Goal: Transaction & Acquisition: Purchase product/service

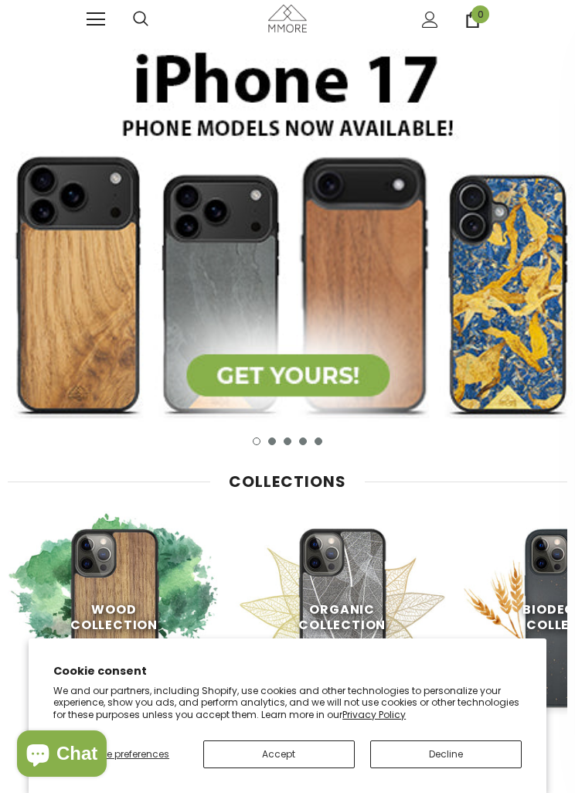
click at [437, 757] on button "Decline" at bounding box center [446, 755] width 152 height 28
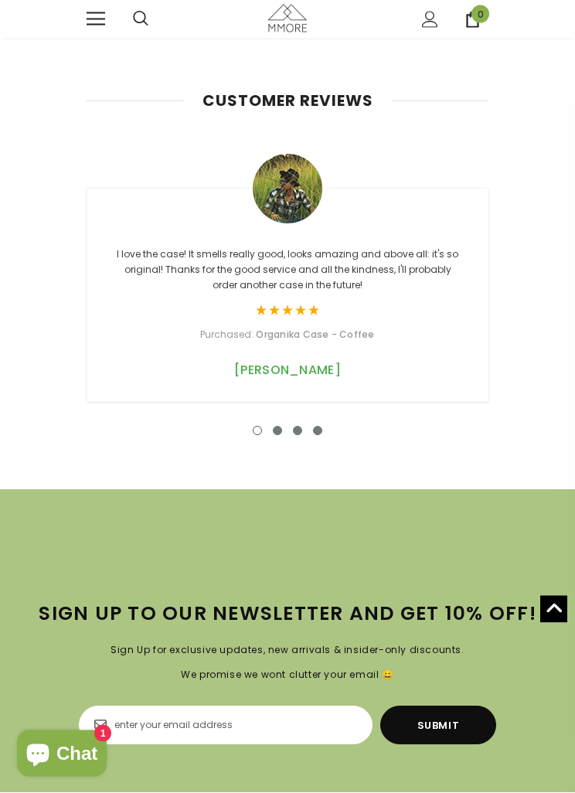
scroll to position [4544, 0]
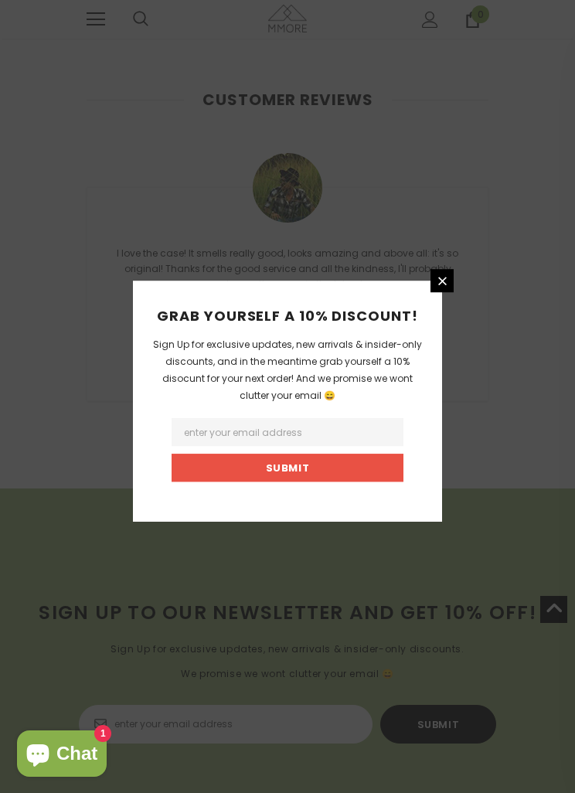
click at [441, 292] on link at bounding box center [442, 280] width 23 height 23
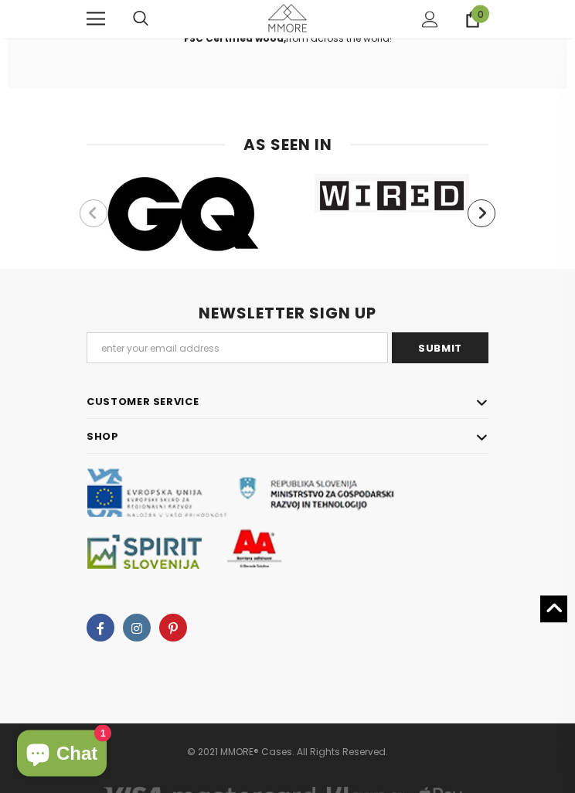
scroll to position [12587, 0]
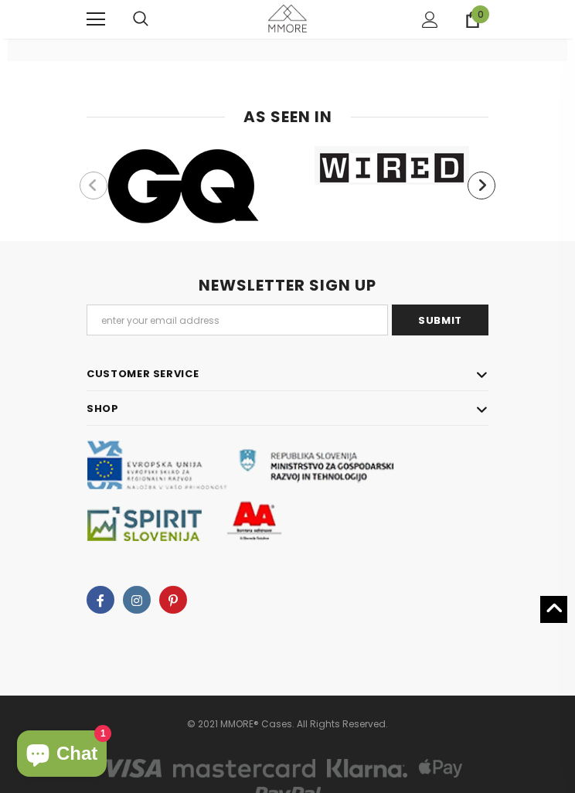
click at [560, 618] on icon at bounding box center [555, 608] width 18 height 20
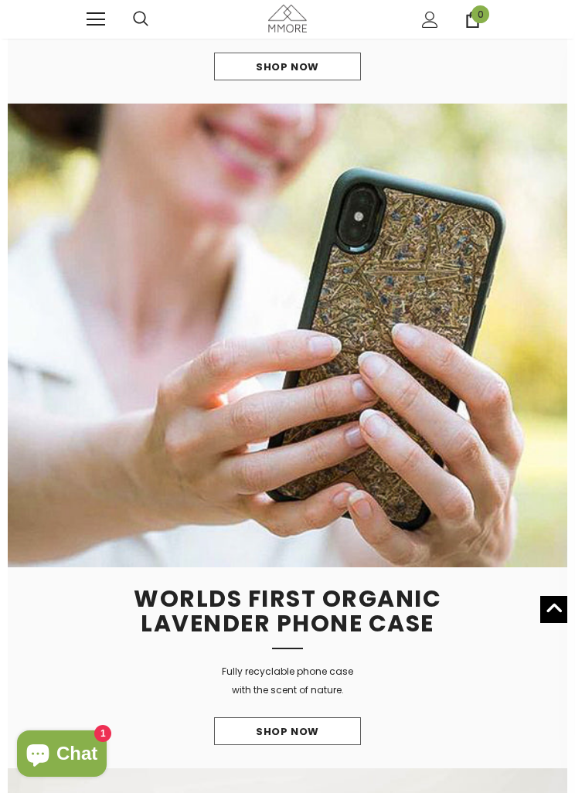
scroll to position [0, 0]
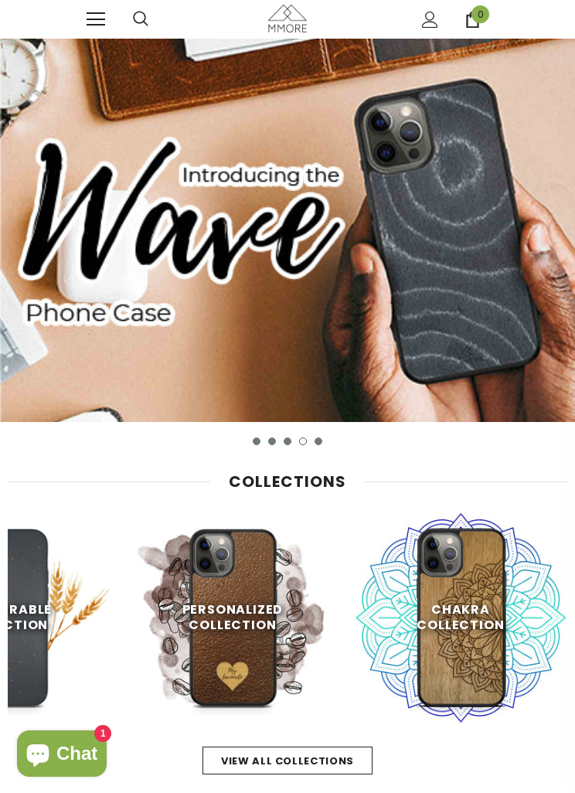
click at [97, 22] on link at bounding box center [96, 19] width 19 height 19
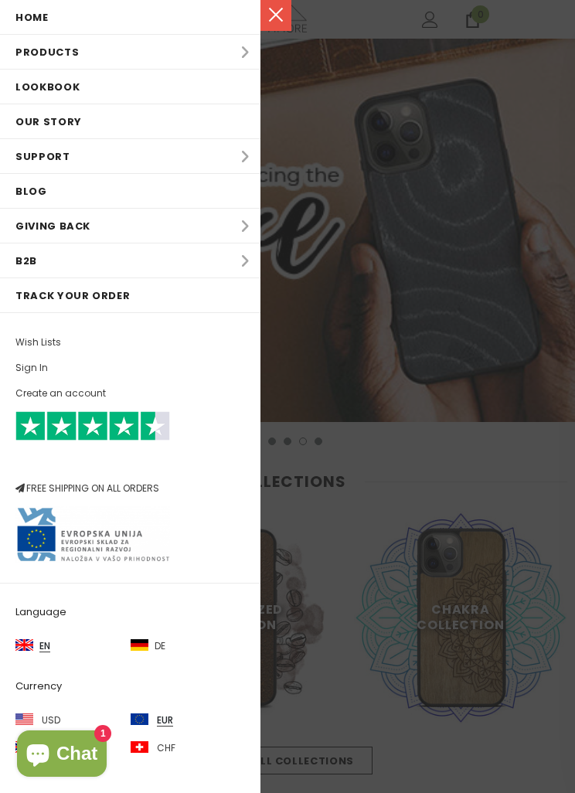
click at [250, 46] on li "Products Products All Products All Collections BUNDLES Organic Collection Wood …" at bounding box center [130, 52] width 261 height 35
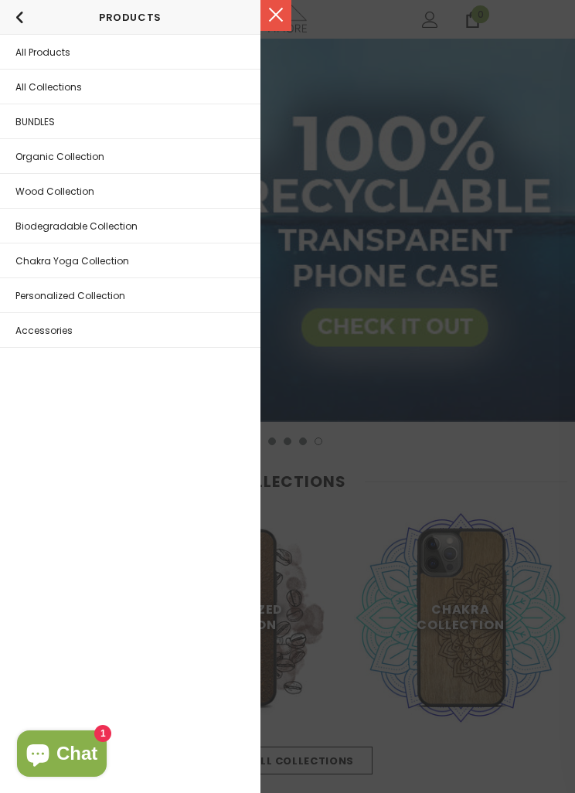
click at [218, 83] on link "All Collections" at bounding box center [130, 87] width 261 height 34
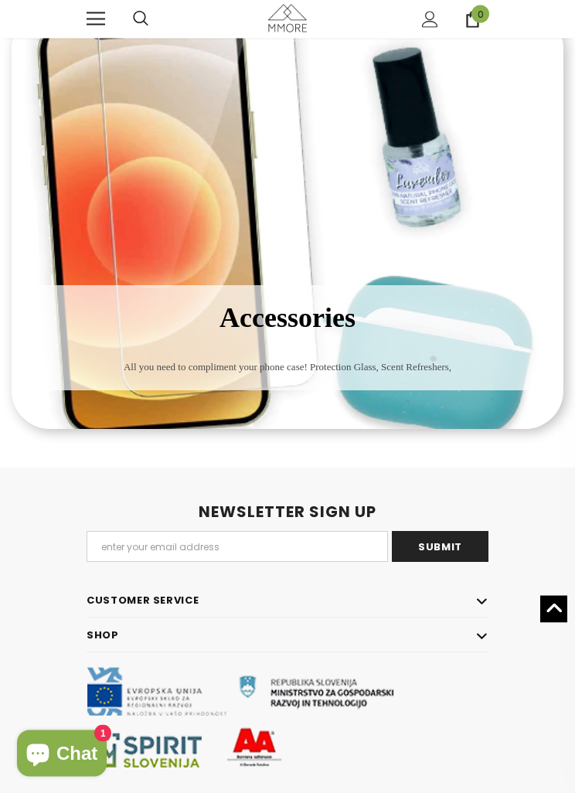
scroll to position [2289, 0]
click at [479, 363] on span "All you need to compliment your phone case! Protection Glass, Scent Refreshers," at bounding box center [287, 366] width 529 height 15
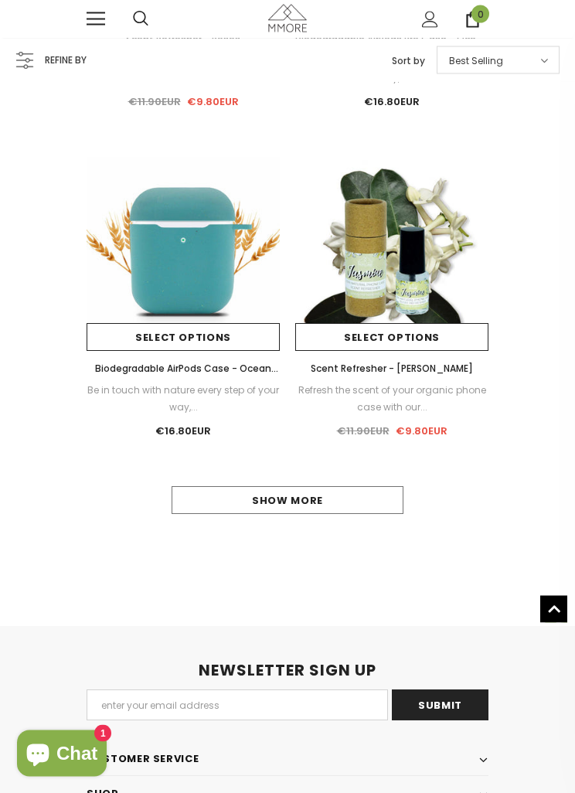
scroll to position [1664, 0]
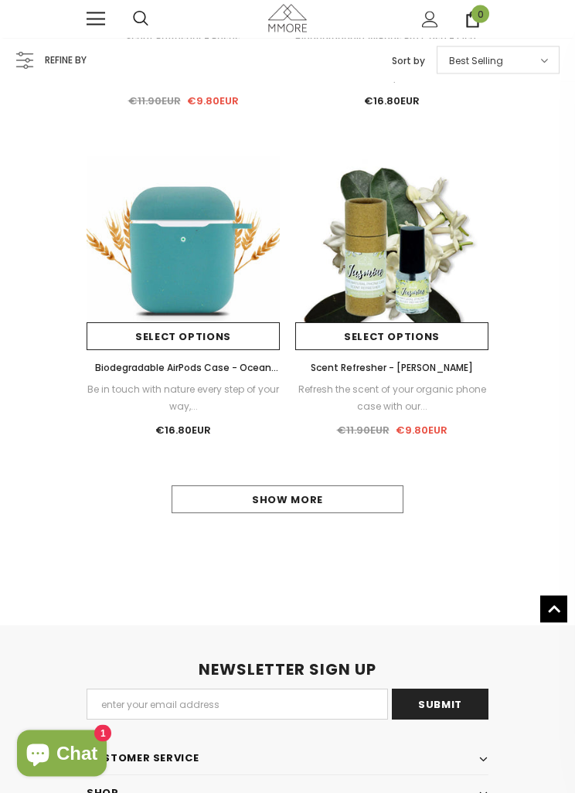
click at [376, 495] on link "Show more" at bounding box center [288, 500] width 232 height 28
click at [369, 495] on link "Show more" at bounding box center [288, 500] width 232 height 28
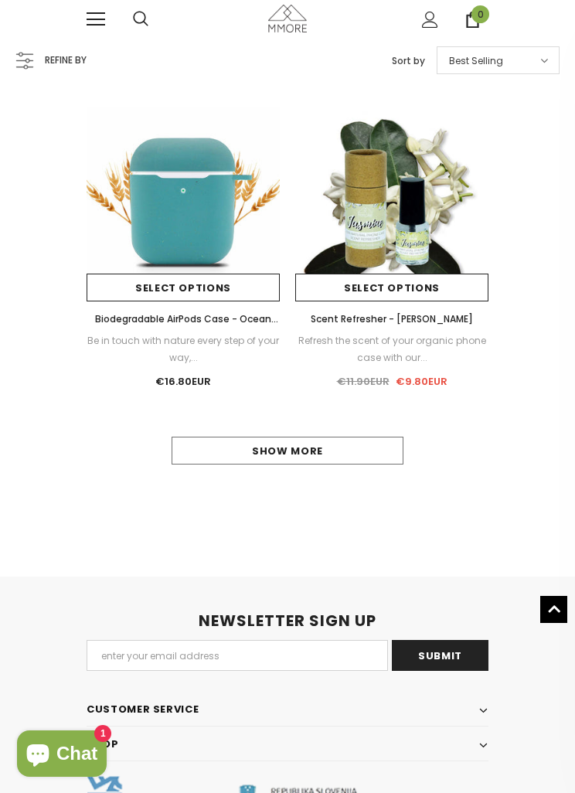
scroll to position [1715, 0]
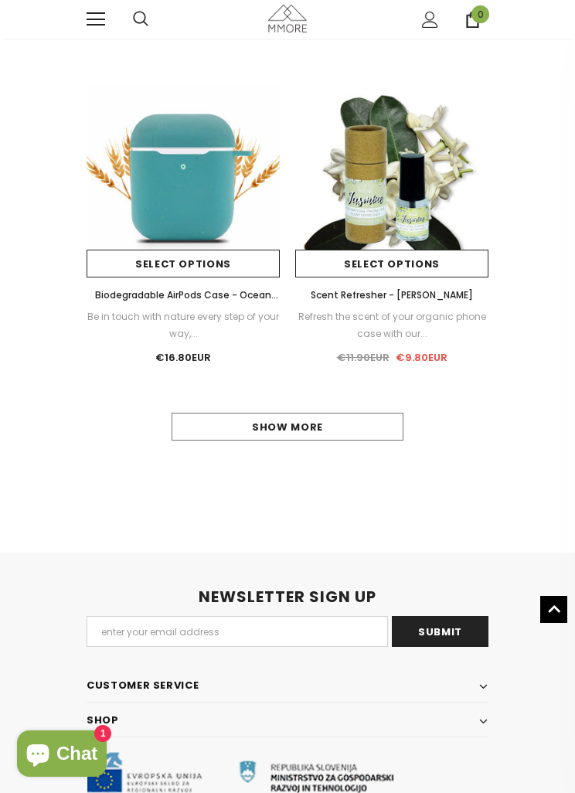
click at [338, 424] on link "Show more" at bounding box center [288, 427] width 232 height 28
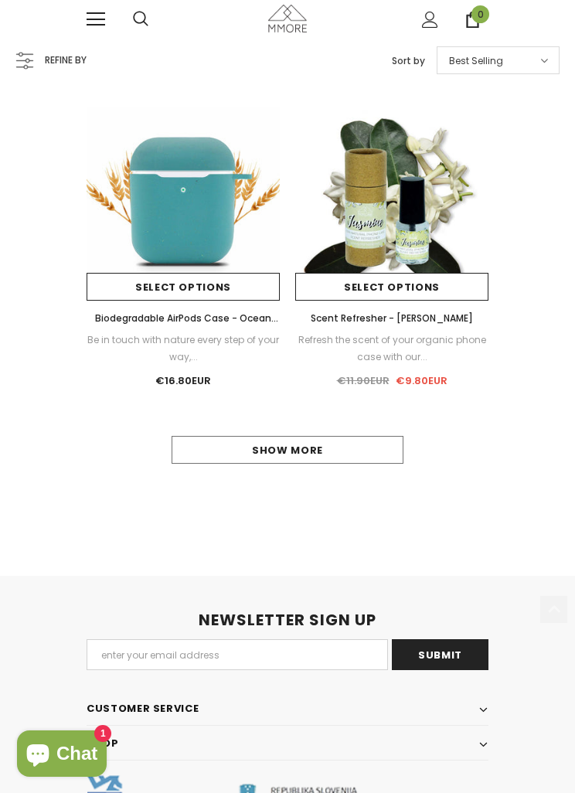
scroll to position [1715, 0]
click at [325, 440] on link "Show more" at bounding box center [288, 450] width 232 height 28
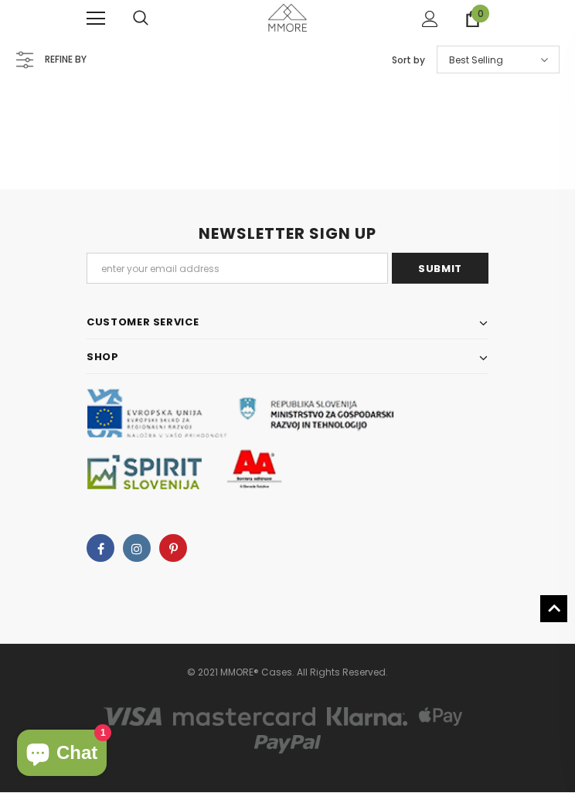
scroll to position [3063, 0]
